Goal: Complete application form

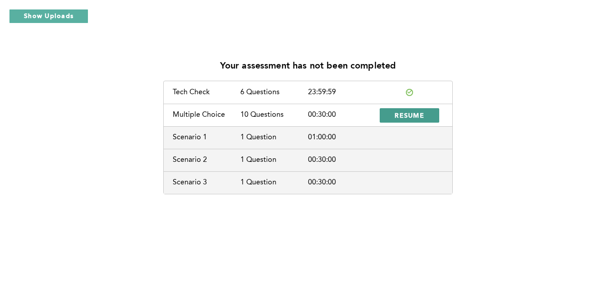
click at [405, 112] on span "RESUME" at bounding box center [410, 115] width 30 height 9
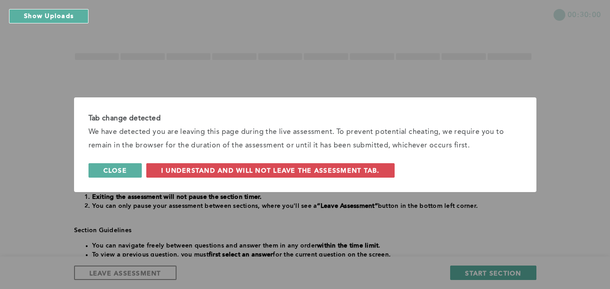
click at [130, 165] on button "Close" at bounding box center [114, 170] width 53 height 14
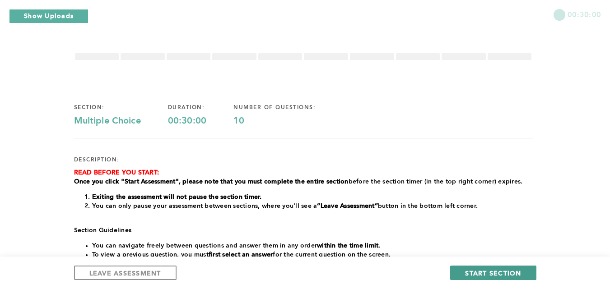
click at [484, 273] on span "START SECTION" at bounding box center [493, 273] width 56 height 9
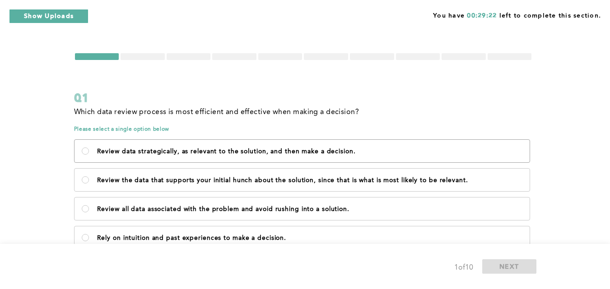
click at [86, 155] on label "Review data strategically, as relevant to the solution, and then make a decisio…" at bounding box center [301, 151] width 455 height 23
click at [86, 155] on decision\ "Review data strategically, as relevant to the solution, and then make a decisio…" at bounding box center [85, 151] width 7 height 7
radio decision\ "true"
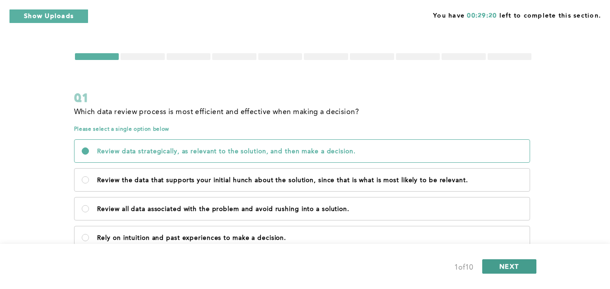
click at [517, 263] on span "NEXT" at bounding box center [508, 266] width 19 height 9
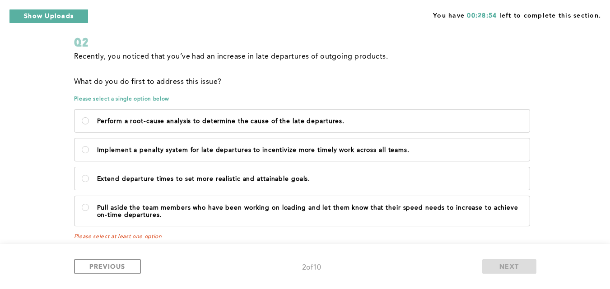
scroll to position [54, 0]
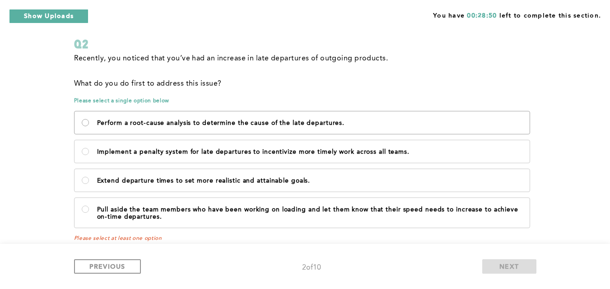
click at [86, 121] on departures\ "Perform a root-cause analysis to determine the cause of the late departures." at bounding box center [85, 122] width 7 height 7
radio departures\ "true"
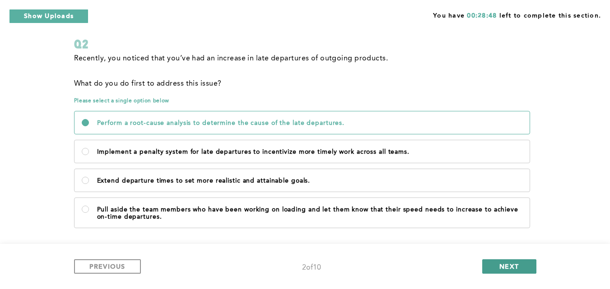
click at [496, 264] on button "NEXT" at bounding box center [509, 266] width 54 height 14
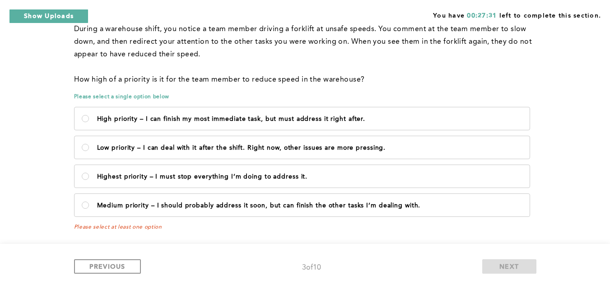
scroll to position [83, 0]
click at [86, 177] on it\ "Highest priority – I must stop everything I’m doing to address it." at bounding box center [85, 175] width 7 height 7
radio it\ "true"
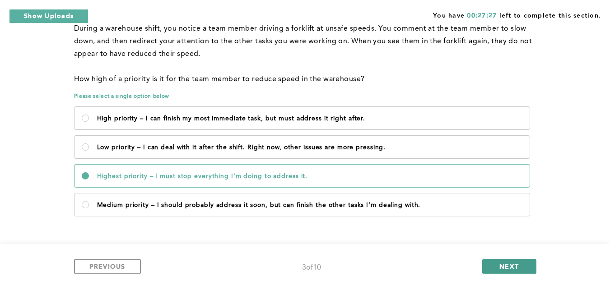
click at [515, 265] on span "NEXT" at bounding box center [508, 266] width 19 height 9
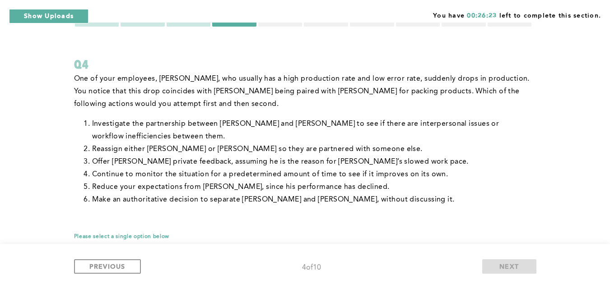
scroll to position [32, 0]
click at [92, 151] on li "Reassign either Geoff or Andy so they are partnered with someone else." at bounding box center [312, 150] width 440 height 13
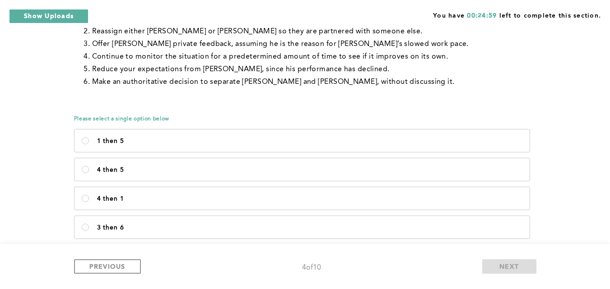
scroll to position [149, 0]
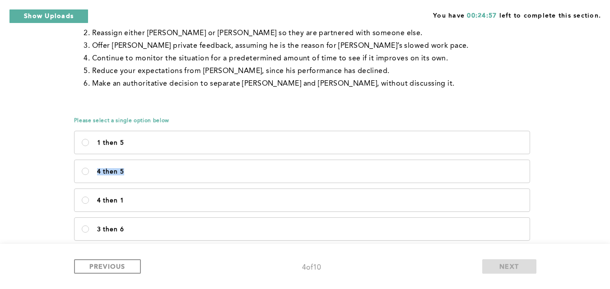
drag, startPoint x: 598, startPoint y: 146, endPoint x: 601, endPoint y: 160, distance: 14.9
click at [601, 160] on div "You have 00:24:57 left to complete this section. Q4 One of your employees, Geof…" at bounding box center [305, 97] width 610 height 492
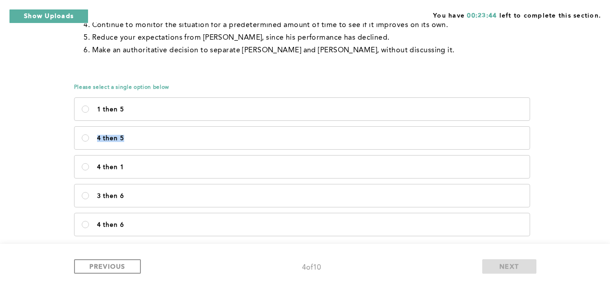
scroll to position [184, 0]
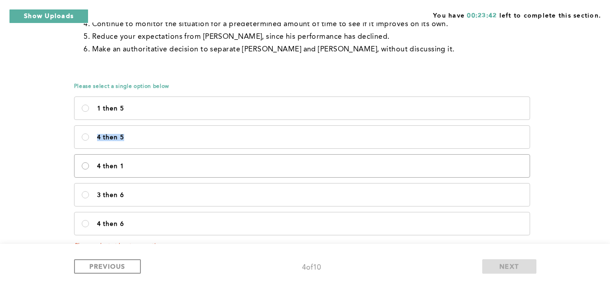
click at [88, 165] on 1\<\/p\> "4 then 1" at bounding box center [85, 165] width 7 height 7
radio 1\<\/p\> "true"
click at [502, 265] on span "NEXT" at bounding box center [508, 266] width 19 height 9
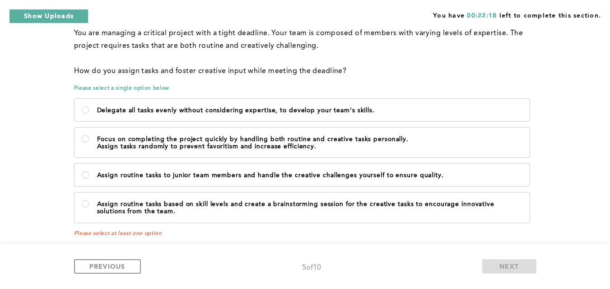
scroll to position [78, 0]
click at [89, 205] on label "Assign routine tasks based on skill levels and create a brainstorming session f…" at bounding box center [301, 209] width 455 height 30
click at [89, 205] on team\ "Assign routine tasks based on skill levels and create a brainstorming session f…" at bounding box center [85, 204] width 7 height 7
radio team\ "true"
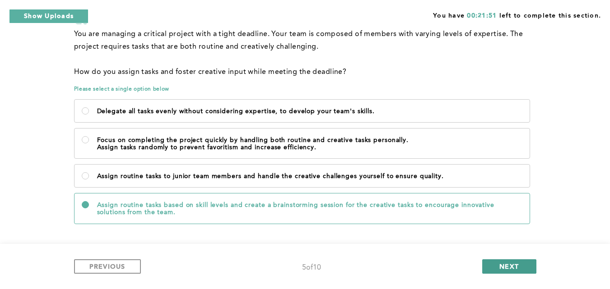
click at [503, 266] on span "NEXT" at bounding box center [508, 266] width 19 height 9
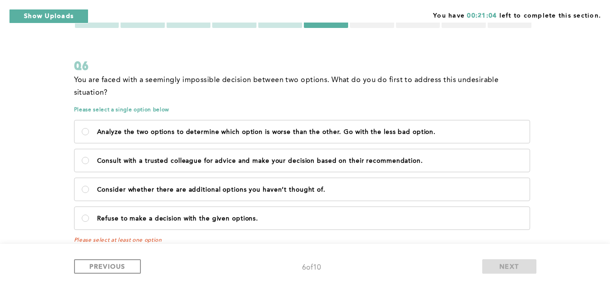
scroll to position [33, 0]
click at [82, 156] on recommendation\ "Consult with a trusted colleague for advice and make your decision based on the…" at bounding box center [85, 159] width 7 height 7
radio recommendation\ "true"
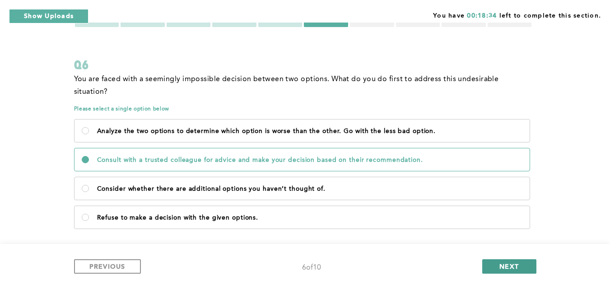
click at [524, 268] on button "NEXT" at bounding box center [509, 266] width 54 height 14
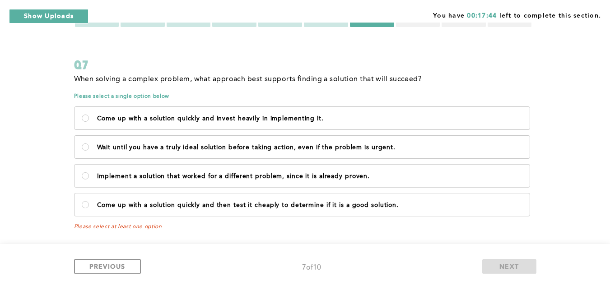
scroll to position [32, 0]
click at [88, 177] on proven\ "Implement a solution that worked for a different problem, since it is already p…" at bounding box center [85, 176] width 7 height 7
radio proven\ "true"
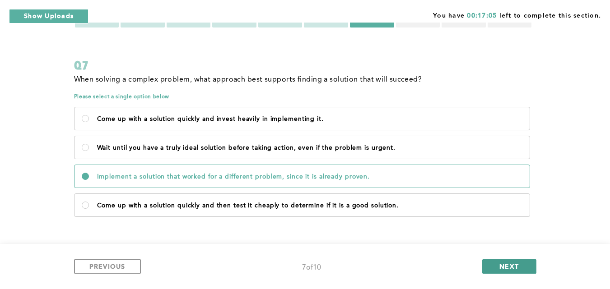
click at [497, 261] on button "NEXT" at bounding box center [509, 266] width 54 height 14
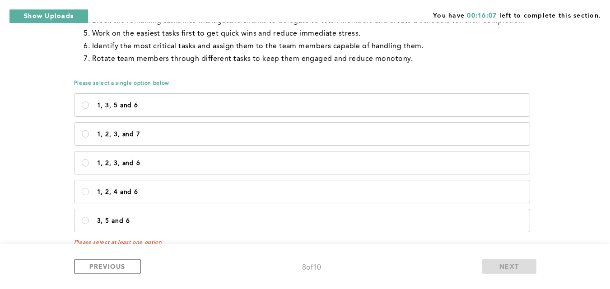
scroll to position [203, 0]
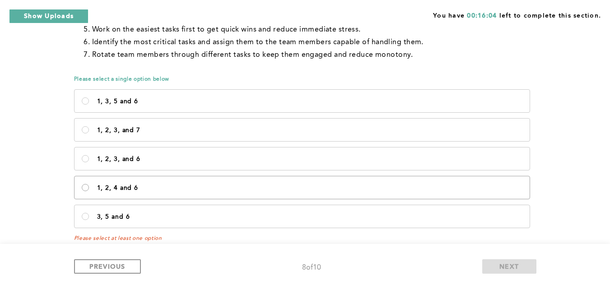
click at [86, 189] on 6\<\/p\> "1, 2, 4 and 6" at bounding box center [85, 187] width 7 height 7
radio 6\<\/p\> "true"
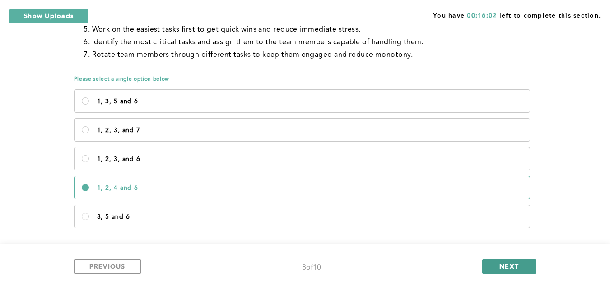
click at [492, 267] on button "NEXT" at bounding box center [509, 266] width 54 height 14
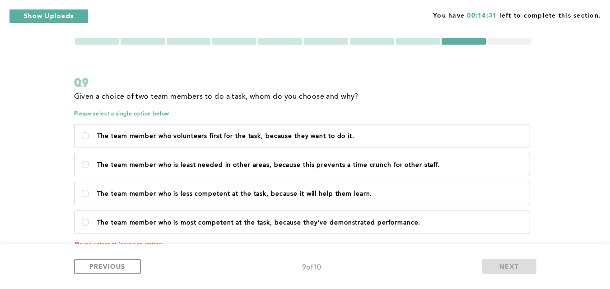
scroll to position [18, 0]
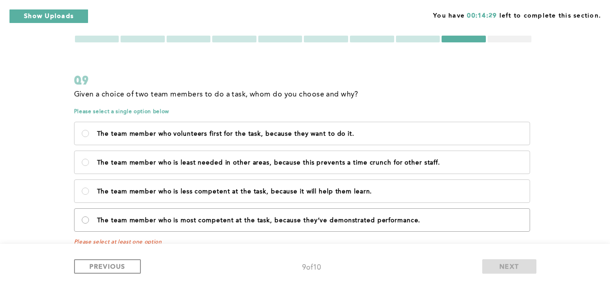
click at [88, 217] on performance\ "The team member who is most competent at the task, because they’ve demonstrated…" at bounding box center [85, 220] width 7 height 7
radio performance\ "true"
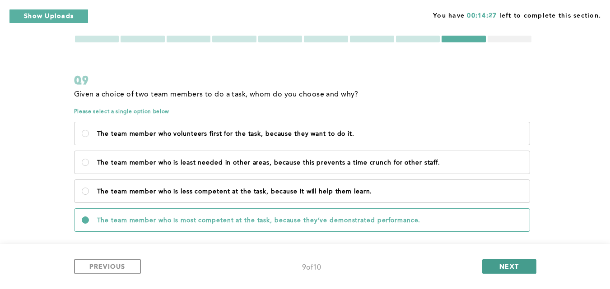
click at [510, 263] on span "NEXT" at bounding box center [508, 266] width 19 height 9
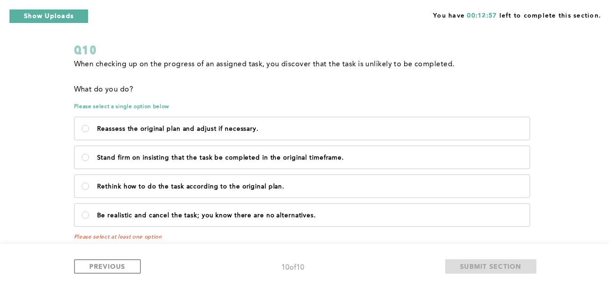
scroll to position [46, 0]
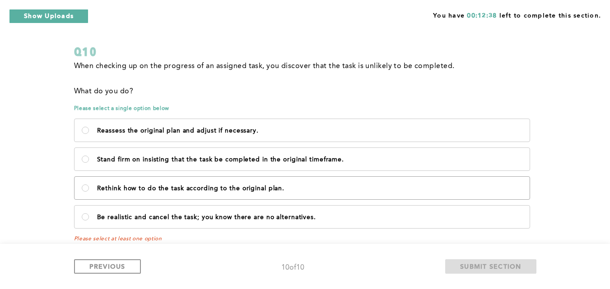
click at [94, 190] on label "Rethink how to do the task according to the original plan." at bounding box center [301, 188] width 455 height 23
click at [89, 190] on plan\ "Rethink how to do the task according to the original plan." at bounding box center [85, 188] width 7 height 7
radio plan\ "true"
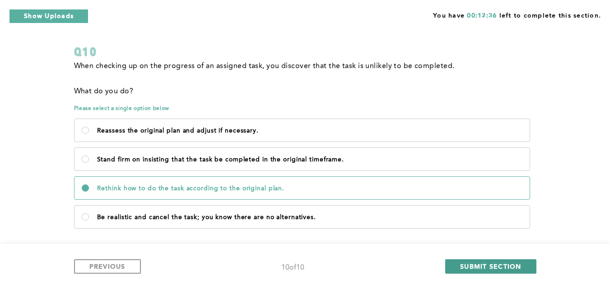
click at [477, 266] on span "SUBMIT SECTION" at bounding box center [490, 266] width 61 height 9
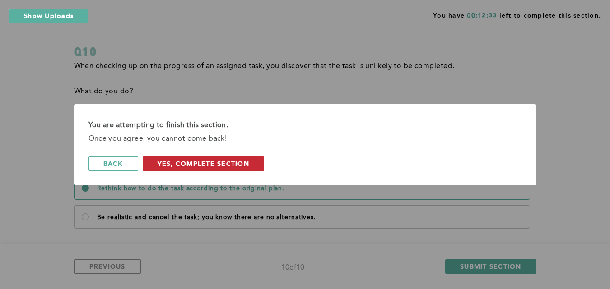
click at [235, 164] on span "Yes, Complete Section" at bounding box center [203, 163] width 92 height 9
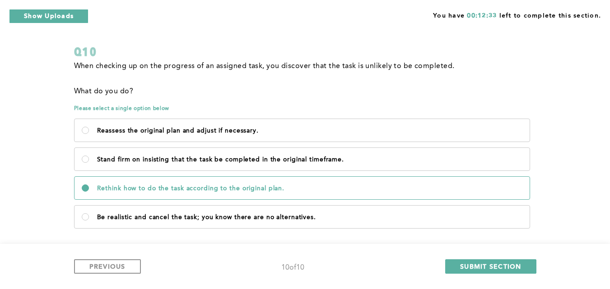
scroll to position [0, 0]
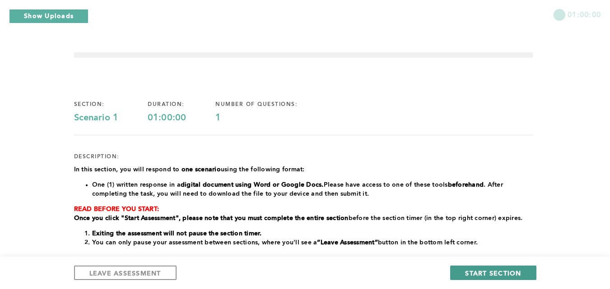
click at [491, 270] on span "START SECTION" at bounding box center [493, 273] width 56 height 9
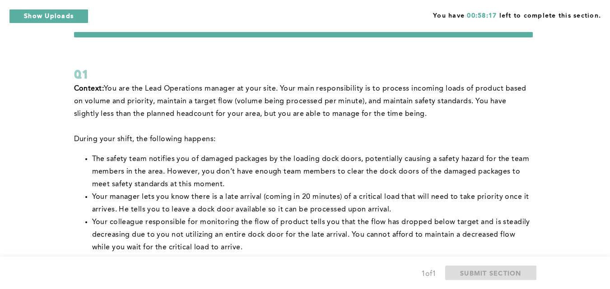
scroll to position [11, 0]
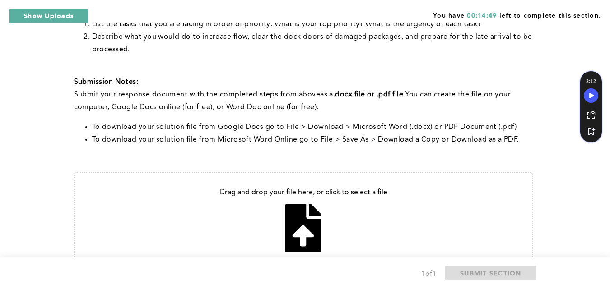
scroll to position [350, 0]
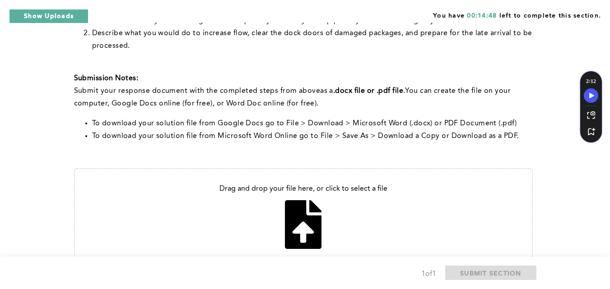
click at [300, 224] on input "file" at bounding box center [303, 217] width 457 height 96
type input "C:\fakepath\PROCEDURE TO FOLLOW WHILE CONSIDERING HIGHEST PRIORITY OF SAFETY IN…"
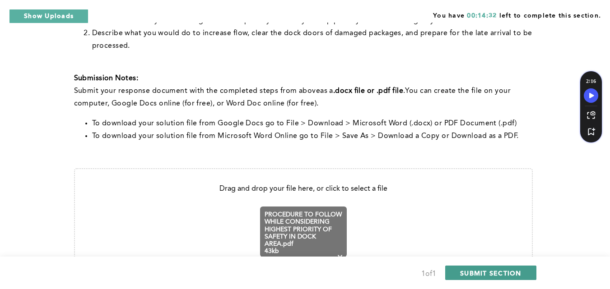
click at [501, 267] on button "SUBMIT SECTION" at bounding box center [490, 273] width 91 height 14
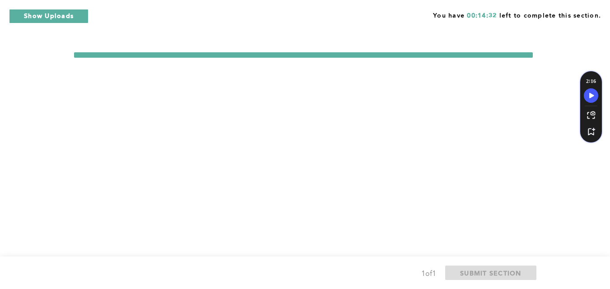
scroll to position [0, 0]
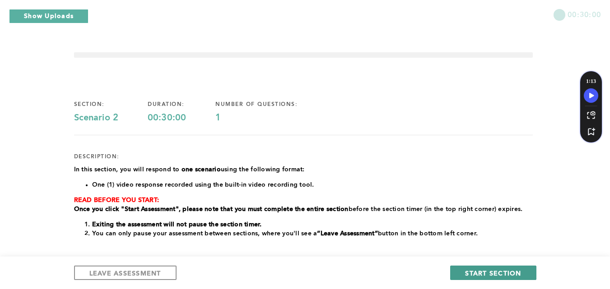
click at [502, 269] on span "START SECTION" at bounding box center [493, 273] width 56 height 9
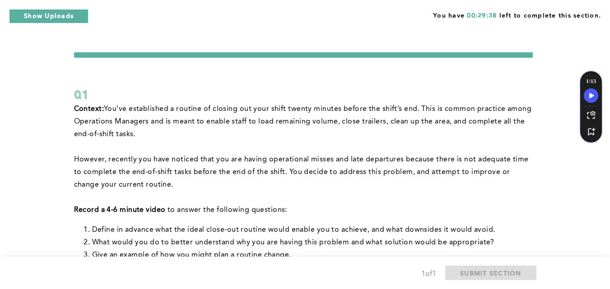
scroll to position [1, 0]
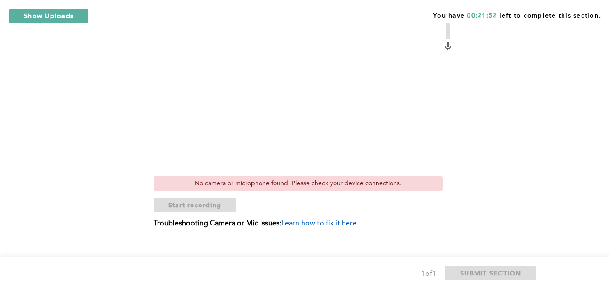
scroll to position [381, 0]
click at [287, 183] on div "No camera or microphone found. Please check your device connections." at bounding box center [297, 183] width 289 height 14
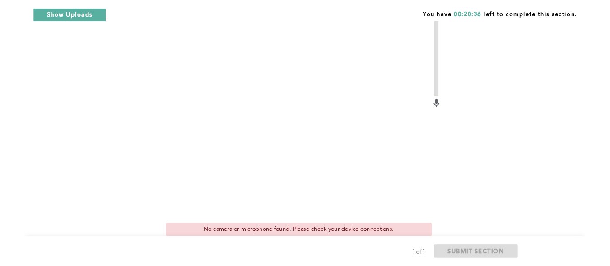
scroll to position [316, 0]
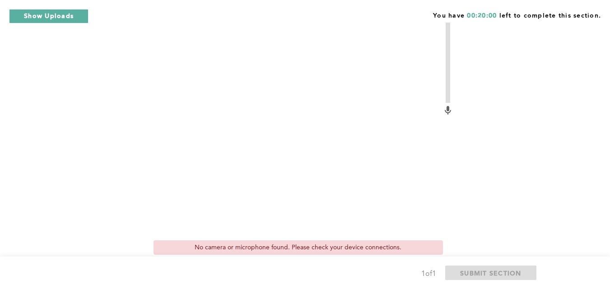
click at [266, 134] on video at bounding box center [297, 127] width 289 height 217
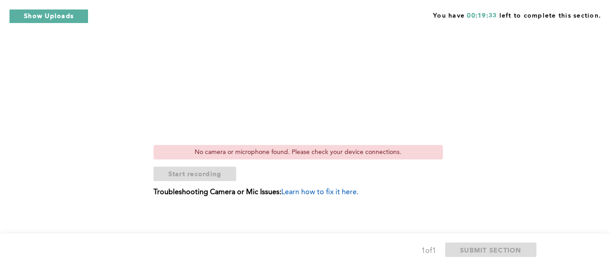
scroll to position [415, 0]
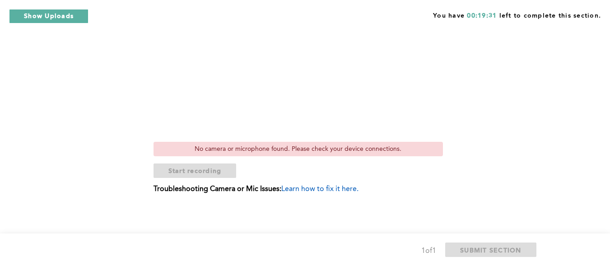
click at [334, 148] on div "No camera or microphone found. Please check your device connections." at bounding box center [297, 149] width 289 height 14
click at [300, 189] on span "Learn how to fix it here." at bounding box center [319, 188] width 77 height 7
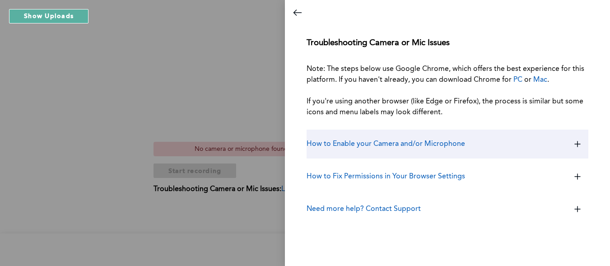
click at [370, 146] on h3 "How to Enable your Camera and/or Microphone" at bounding box center [385, 144] width 158 height 11
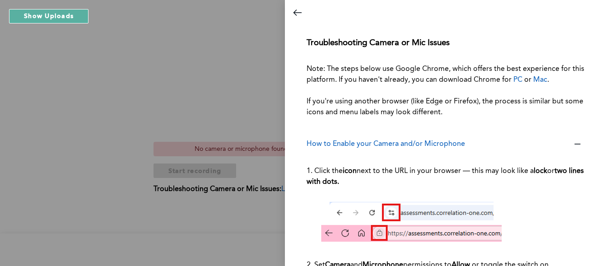
click at [586, 158] on div "Troubleshooting Camera or Mic Issues Note: The steps below use Google Chrome, w…" at bounding box center [447, 145] width 325 height 240
click at [298, 13] on icon "Close dialog" at bounding box center [297, 12] width 11 height 11
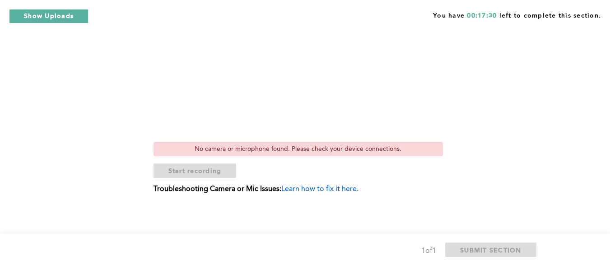
click at [300, 151] on div "No camera or microphone found. Please check your device connections." at bounding box center [297, 149] width 289 height 14
click at [63, 16] on button "Show Uploads" at bounding box center [48, 16] width 79 height 14
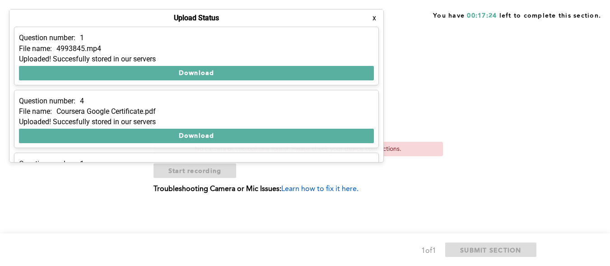
click at [309, 201] on span "error placeholder" at bounding box center [303, 203] width 458 height 6
click at [375, 20] on button "x" at bounding box center [374, 18] width 9 height 9
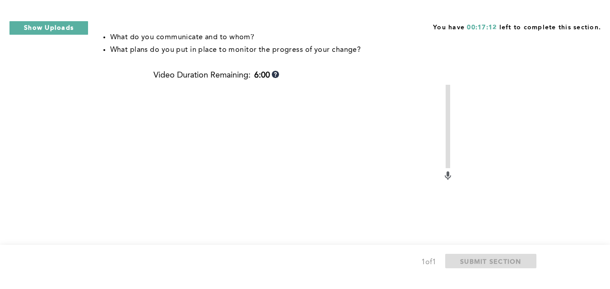
scroll to position [281, 0]
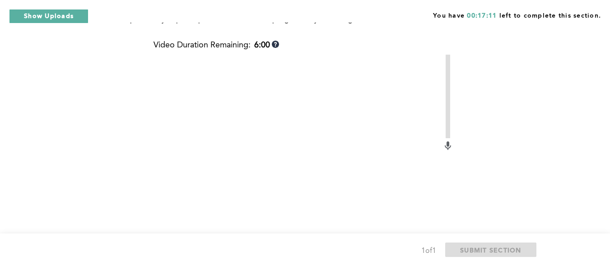
click at [448, 146] on icon at bounding box center [447, 143] width 3 height 5
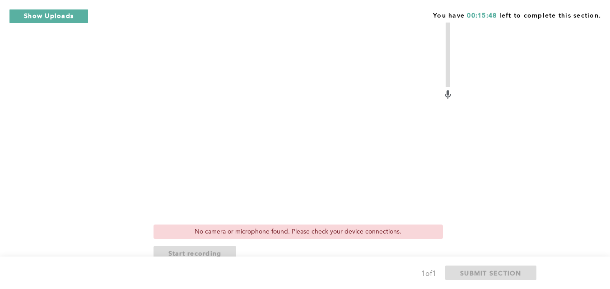
scroll to position [335, 0]
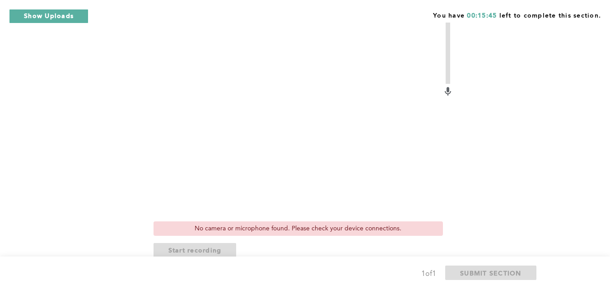
click at [302, 228] on div "No camera or microphone found. Please check your device connections." at bounding box center [297, 229] width 289 height 14
click at [349, 145] on video at bounding box center [297, 108] width 289 height 217
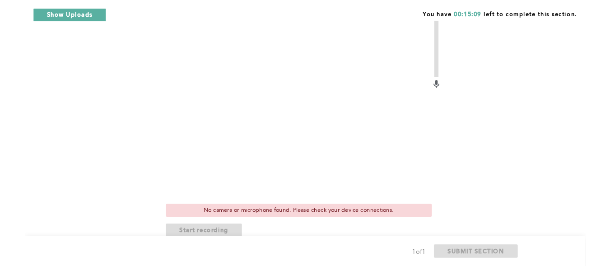
scroll to position [338, 0]
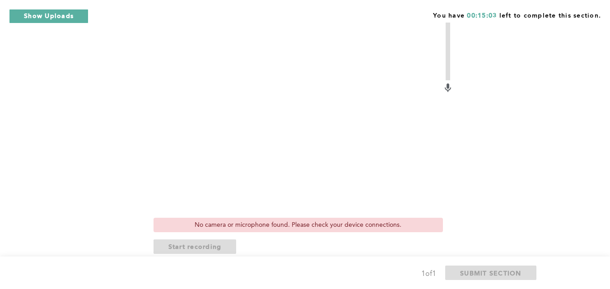
click at [566, 99] on div "You have 00:15:03 left to complete this section. Q1 Context: You’ve established…" at bounding box center [305, 2] width 610 height 680
click at [370, 142] on video at bounding box center [297, 105] width 289 height 217
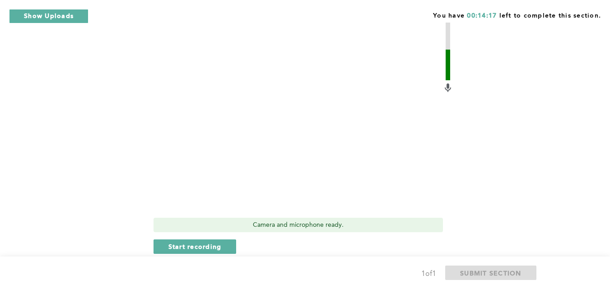
click at [244, 77] on video at bounding box center [297, 105] width 289 height 217
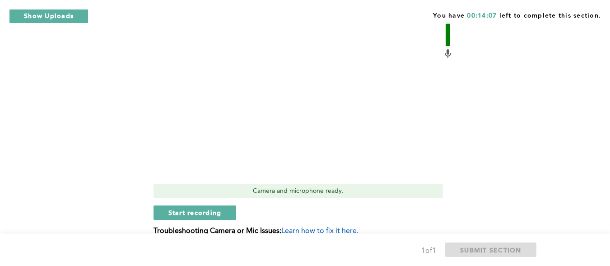
scroll to position [365, 0]
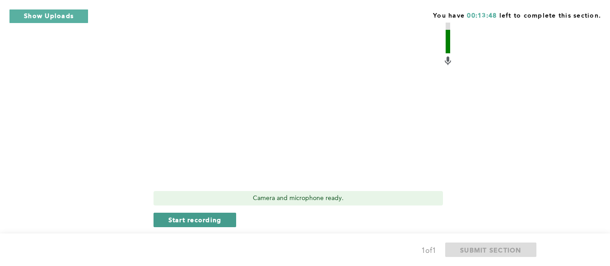
click at [193, 220] on span "Start recording" at bounding box center [194, 219] width 53 height 9
click at [206, 219] on span "Stop recording" at bounding box center [194, 219] width 53 height 9
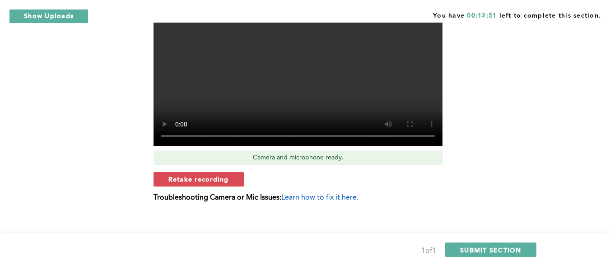
scroll to position [407, 0]
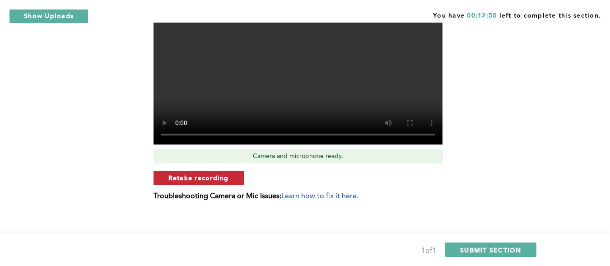
click at [200, 177] on span "Retake recording" at bounding box center [198, 177] width 60 height 9
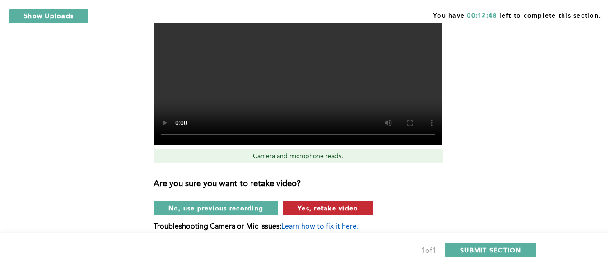
click at [308, 208] on span "Yes, retake video" at bounding box center [327, 207] width 60 height 9
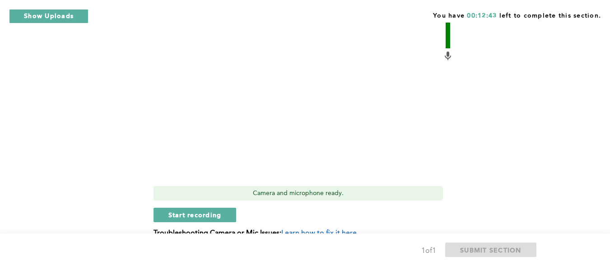
scroll to position [374, 0]
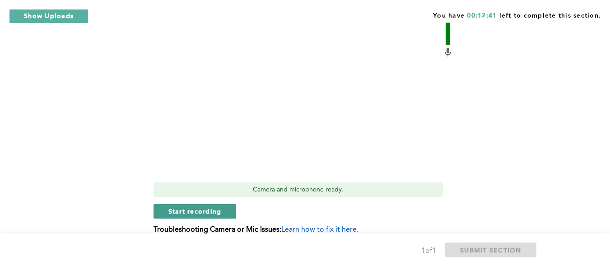
click at [186, 213] on span "Start recording" at bounding box center [194, 211] width 53 height 9
click at [203, 209] on span "Stop recording" at bounding box center [194, 211] width 53 height 9
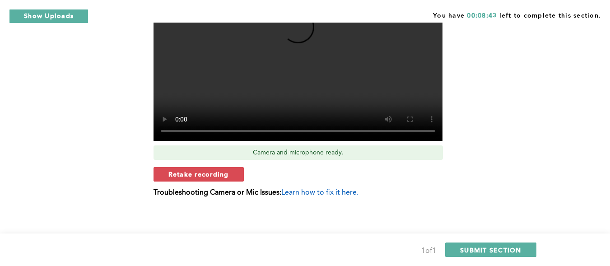
scroll to position [415, 0]
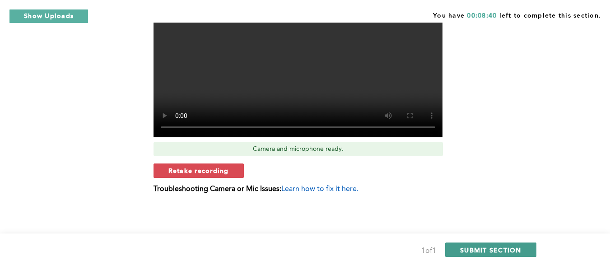
click at [483, 249] on span "SUBMIT SECTION" at bounding box center [490, 249] width 61 height 9
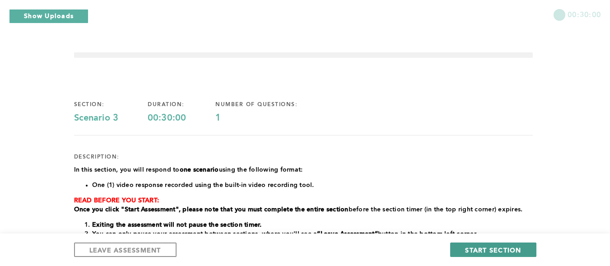
click at [477, 249] on span "START SECTION" at bounding box center [493, 249] width 56 height 9
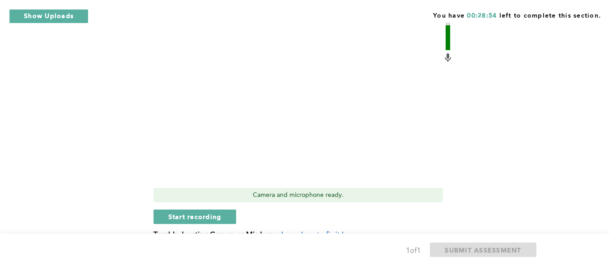
scroll to position [326, 0]
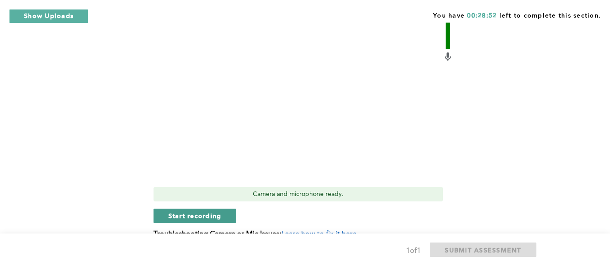
click at [222, 212] on button "Start recording" at bounding box center [194, 215] width 83 height 14
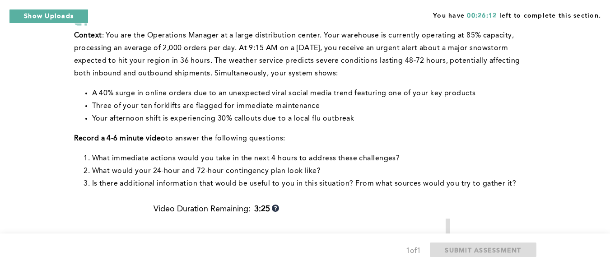
scroll to position [75, 0]
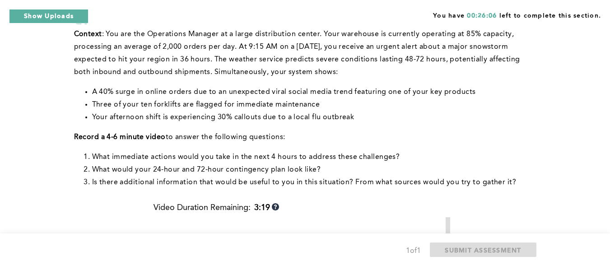
click at [593, 92] on div "You have 00:26:06 left to complete this section. Q1 Context : You are the Opera…" at bounding box center [305, 243] width 610 height 637
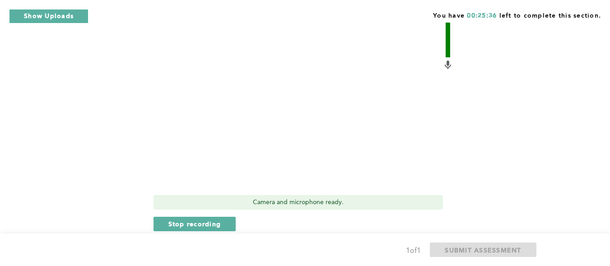
scroll to position [322, 0]
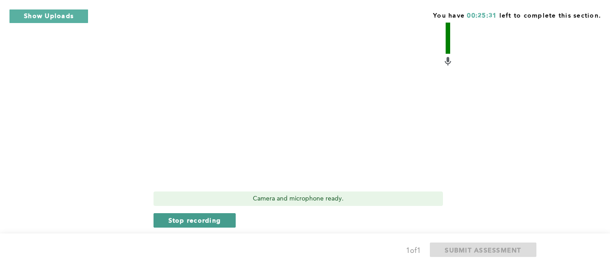
click at [211, 221] on span "Stop recording" at bounding box center [194, 220] width 53 height 9
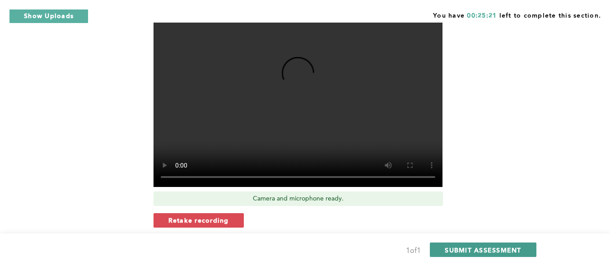
click at [471, 247] on span "SUBMIT ASSESSMENT" at bounding box center [482, 249] width 76 height 9
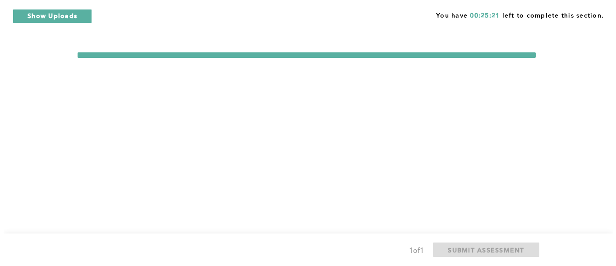
scroll to position [0, 0]
